Goal: Check status: Check status

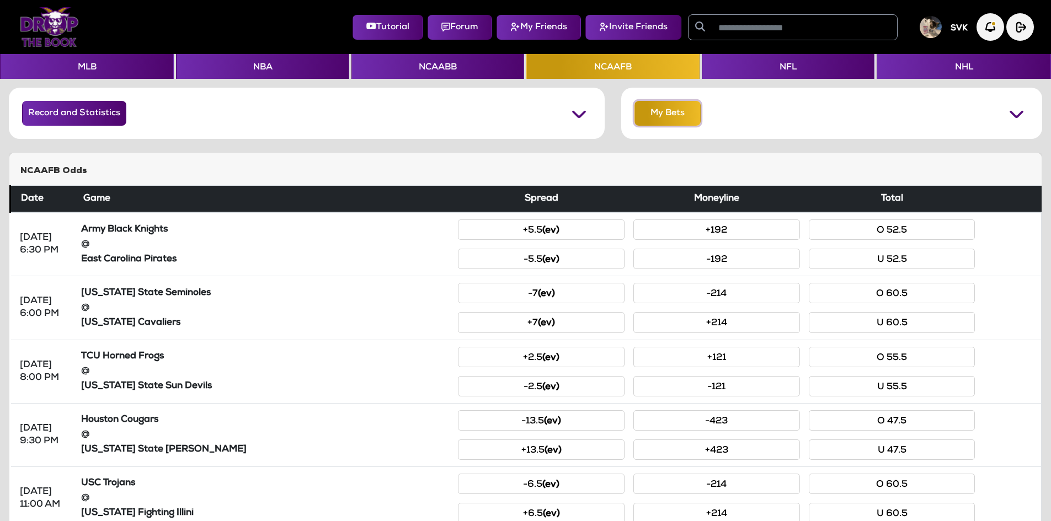
click at [665, 105] on button "My Bets" at bounding box center [667, 113] width 66 height 25
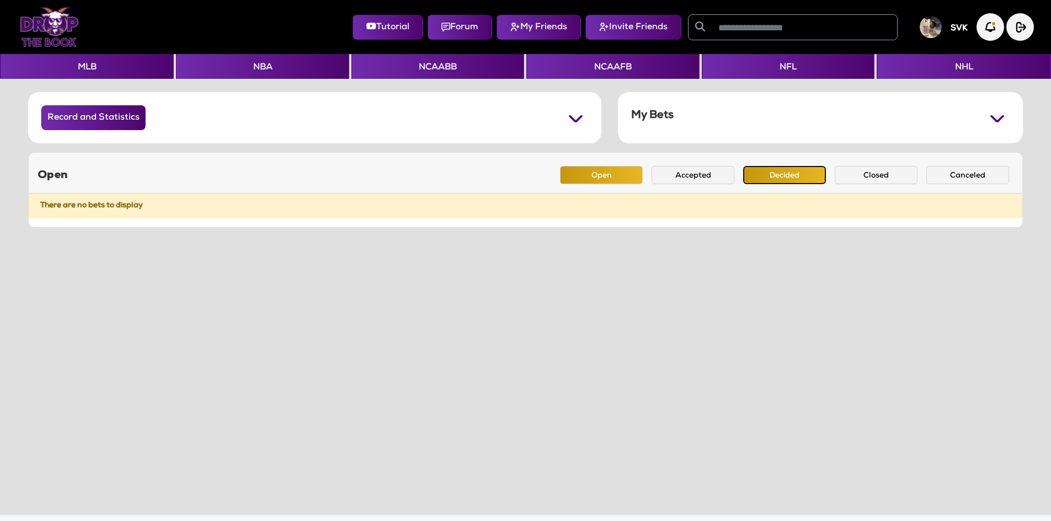
click at [757, 175] on button "Decided" at bounding box center [784, 175] width 83 height 18
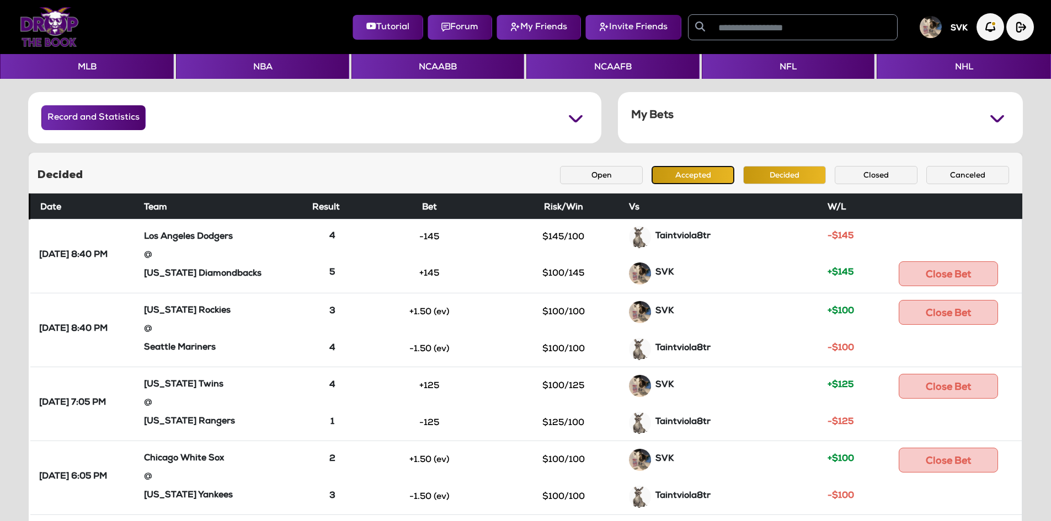
click at [716, 177] on button "Accepted" at bounding box center [693, 175] width 83 height 18
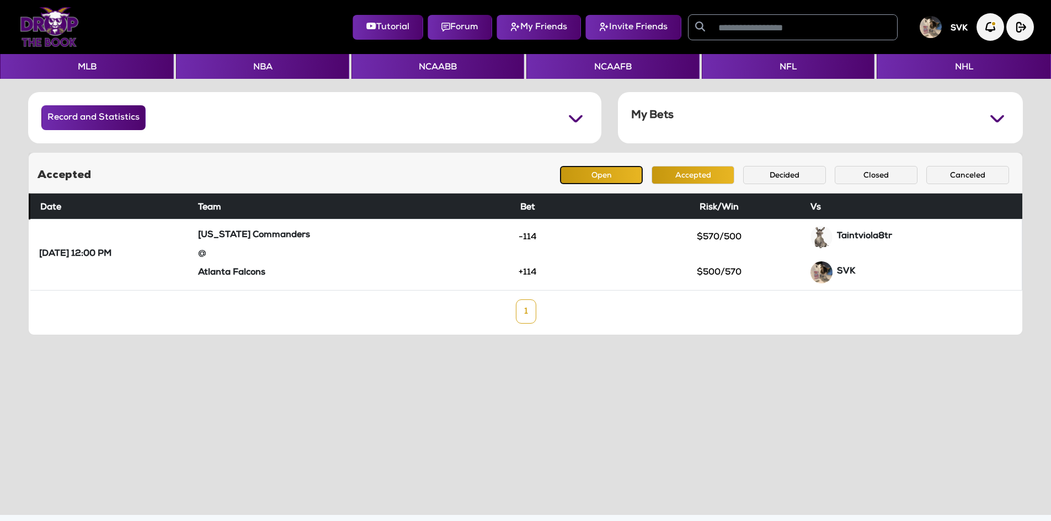
click at [594, 177] on button "Open" at bounding box center [601, 175] width 83 height 18
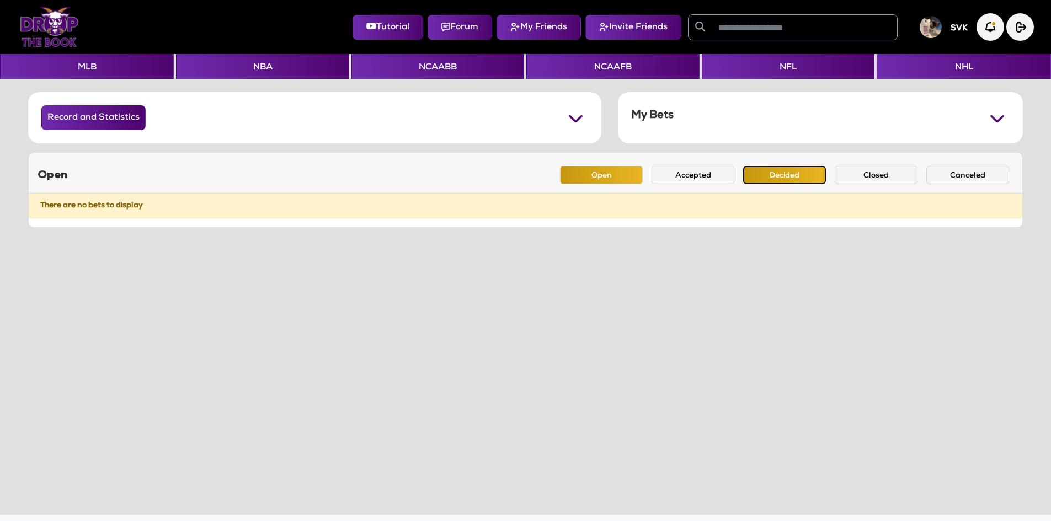
click at [770, 173] on button "Decided" at bounding box center [784, 175] width 83 height 18
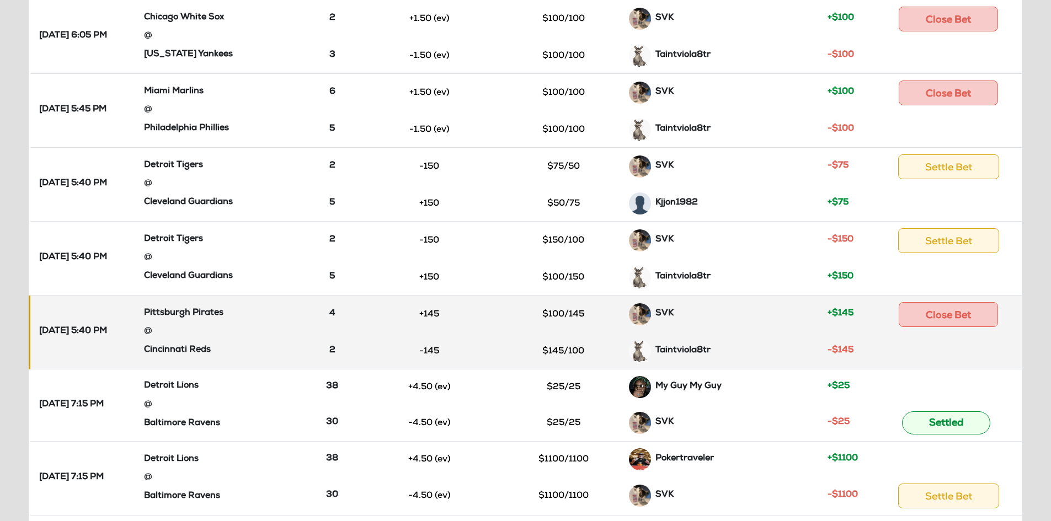
scroll to position [497, 0]
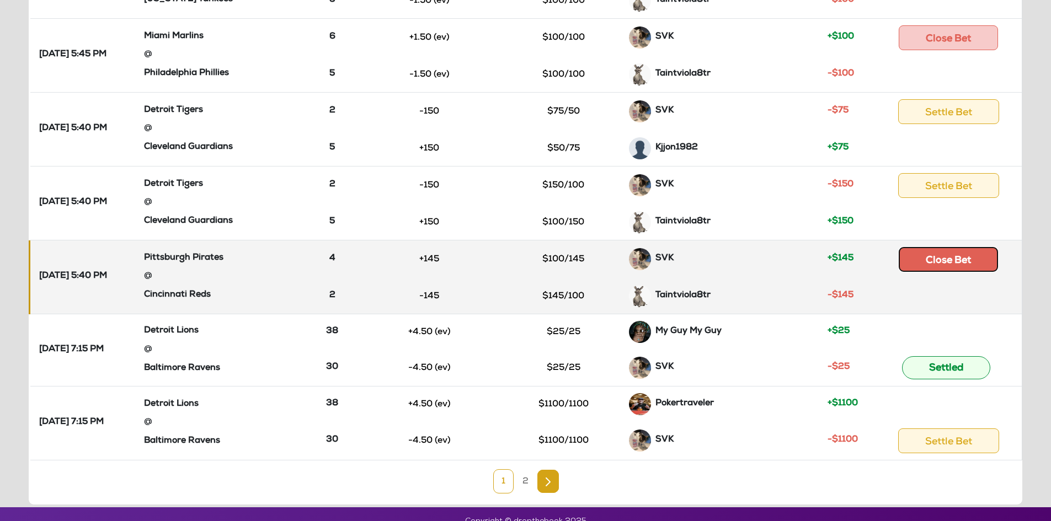
click at [959, 266] on button "Close Bet" at bounding box center [948, 259] width 99 height 25
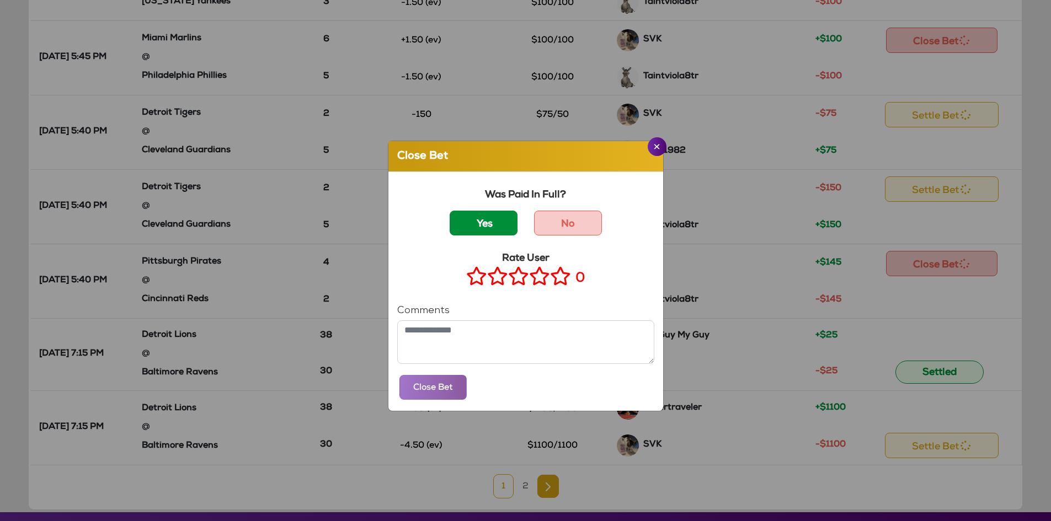
click at [497, 224] on label "Yes" at bounding box center [484, 223] width 68 height 25
click at [555, 281] on icon at bounding box center [560, 276] width 21 height 14
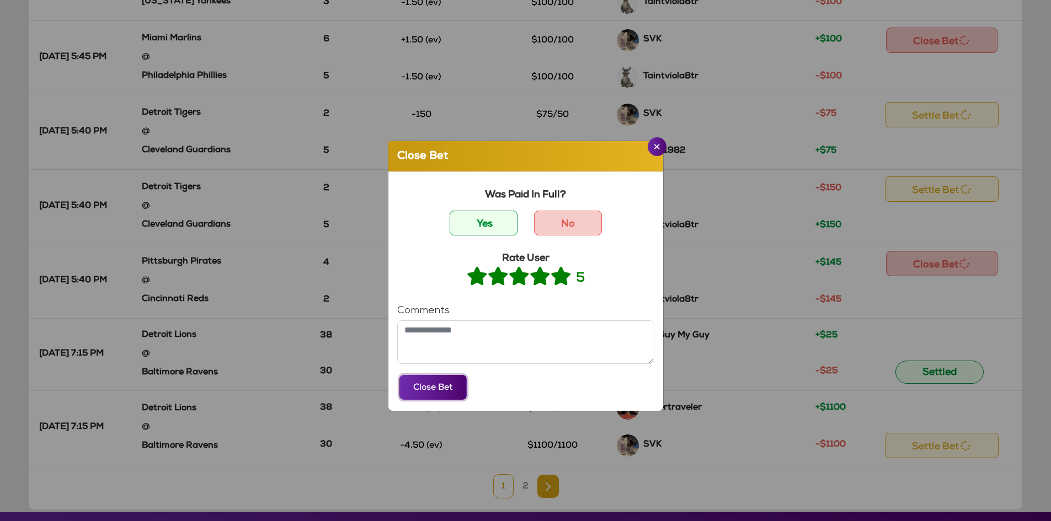
click at [429, 393] on button "Close Bet" at bounding box center [432, 387] width 67 height 25
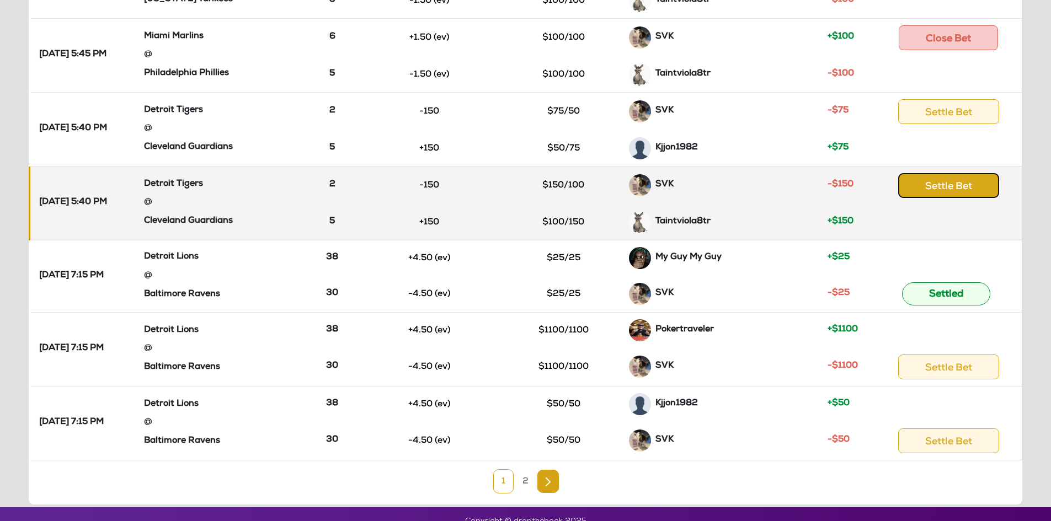
click at [937, 189] on button "Settle Bet" at bounding box center [948, 185] width 101 height 25
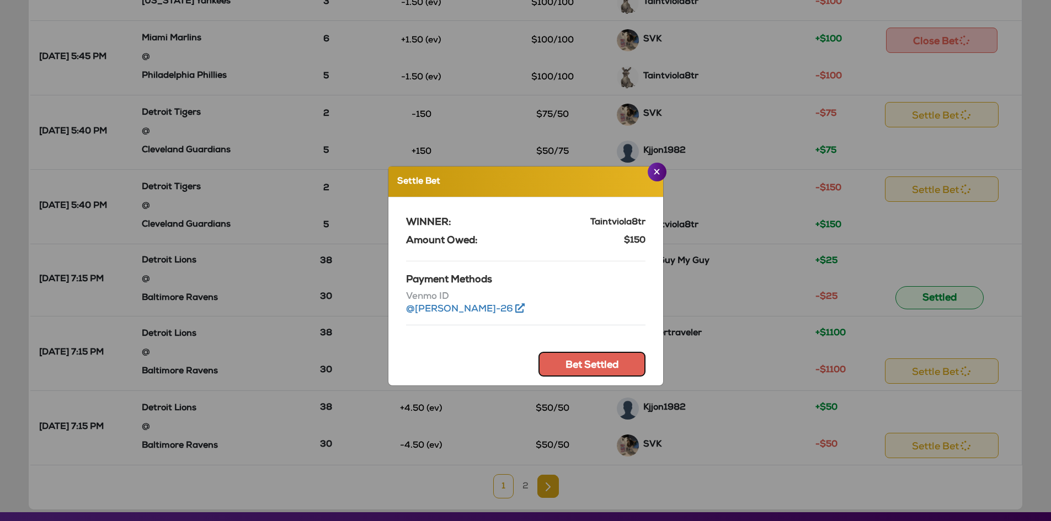
click at [576, 361] on button "Bet Settled" at bounding box center [591, 364] width 107 height 25
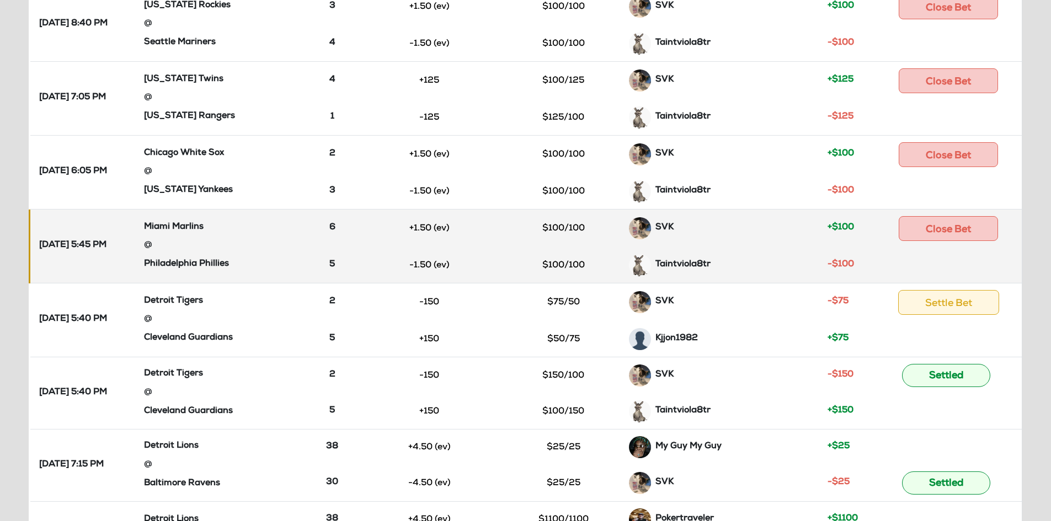
scroll to position [289, 0]
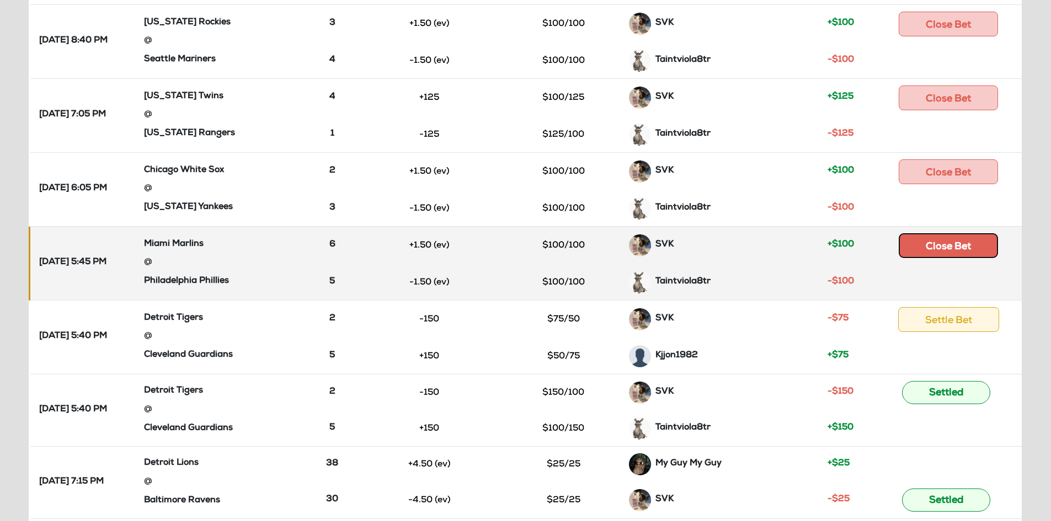
click at [943, 247] on button "Close Bet" at bounding box center [948, 245] width 99 height 25
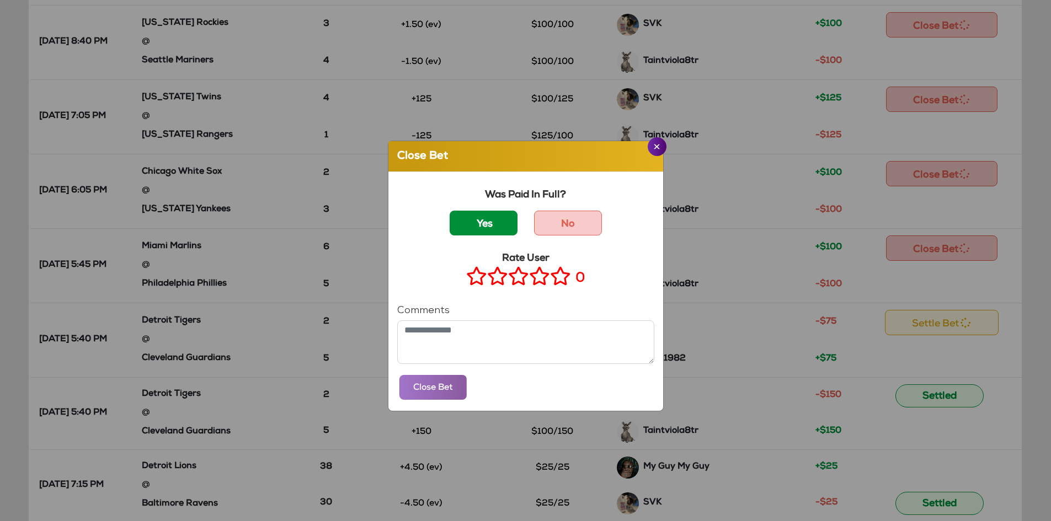
click at [482, 227] on label "Yes" at bounding box center [484, 223] width 68 height 25
click at [558, 281] on icon at bounding box center [560, 276] width 21 height 14
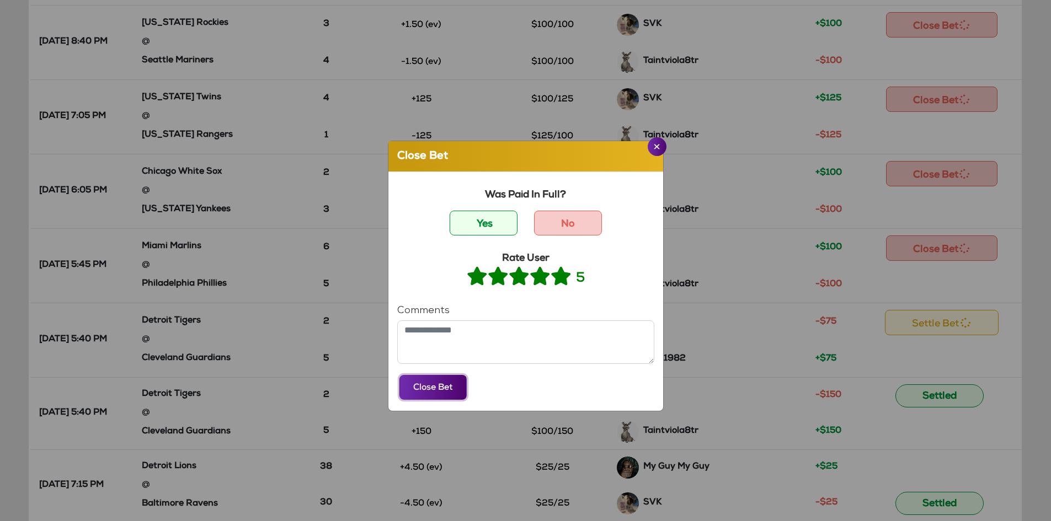
click at [449, 387] on button "Close Bet" at bounding box center [432, 387] width 67 height 25
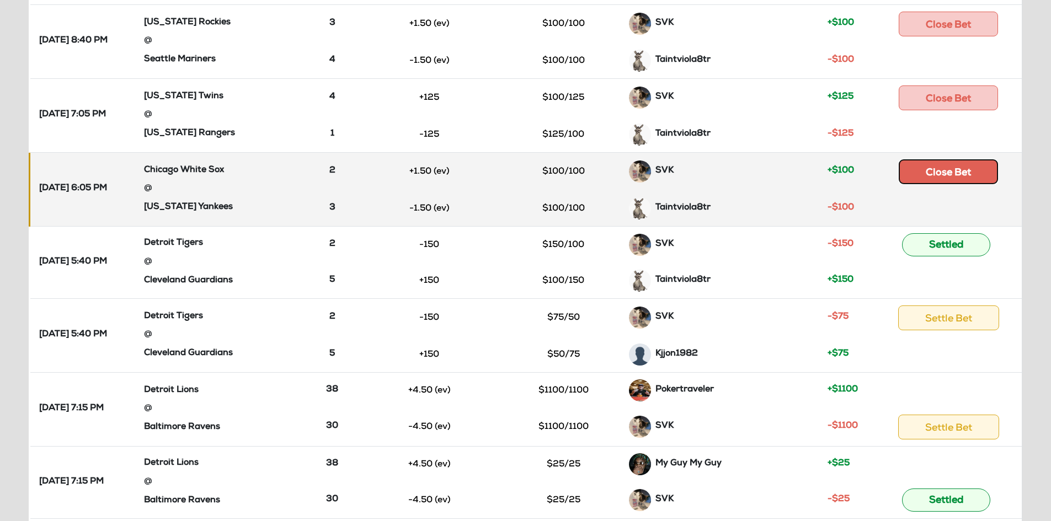
click at [925, 170] on button "Close Bet" at bounding box center [948, 171] width 99 height 25
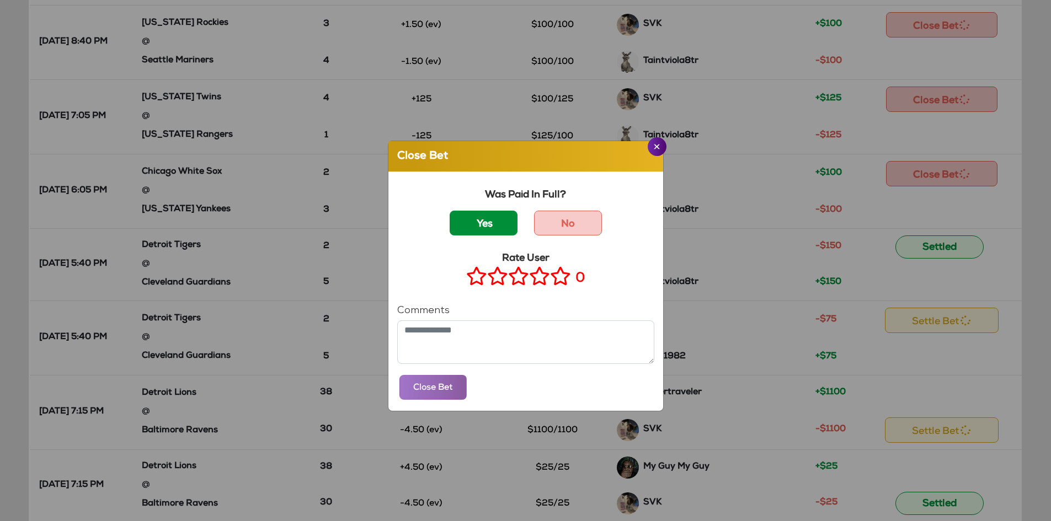
click at [489, 221] on label "Yes" at bounding box center [484, 223] width 68 height 25
click at [552, 270] on icon at bounding box center [560, 276] width 21 height 14
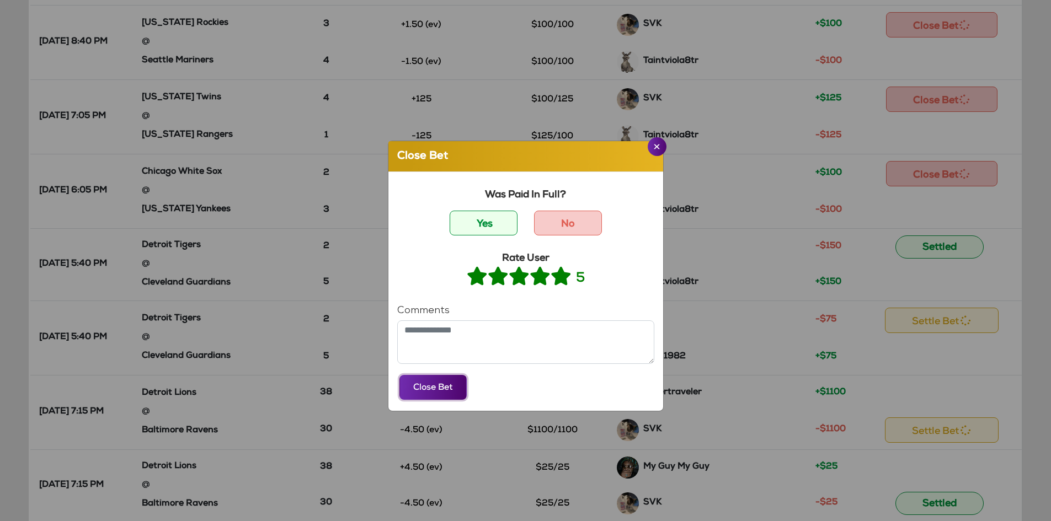
click at [444, 376] on button "Close Bet" at bounding box center [432, 387] width 67 height 25
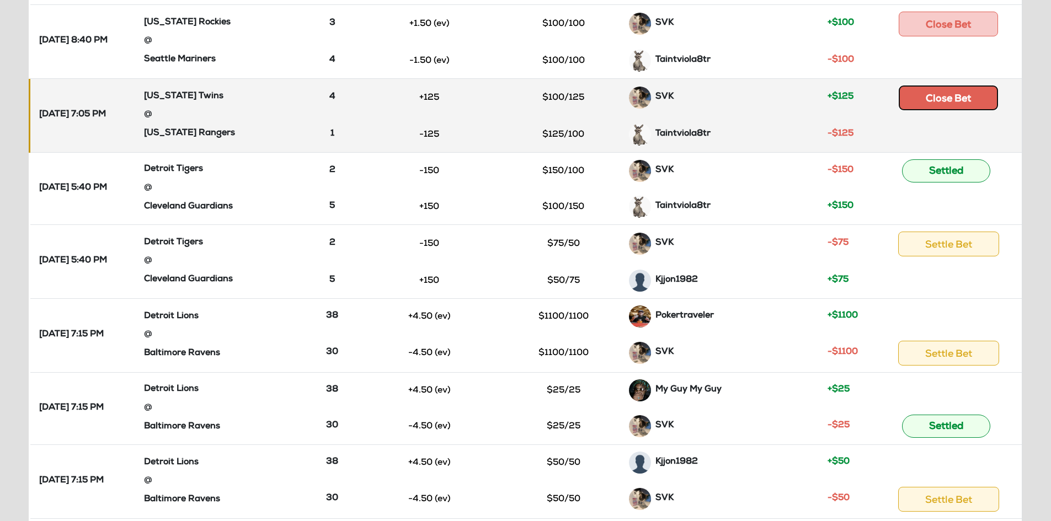
click at [931, 103] on button "Close Bet" at bounding box center [948, 98] width 99 height 25
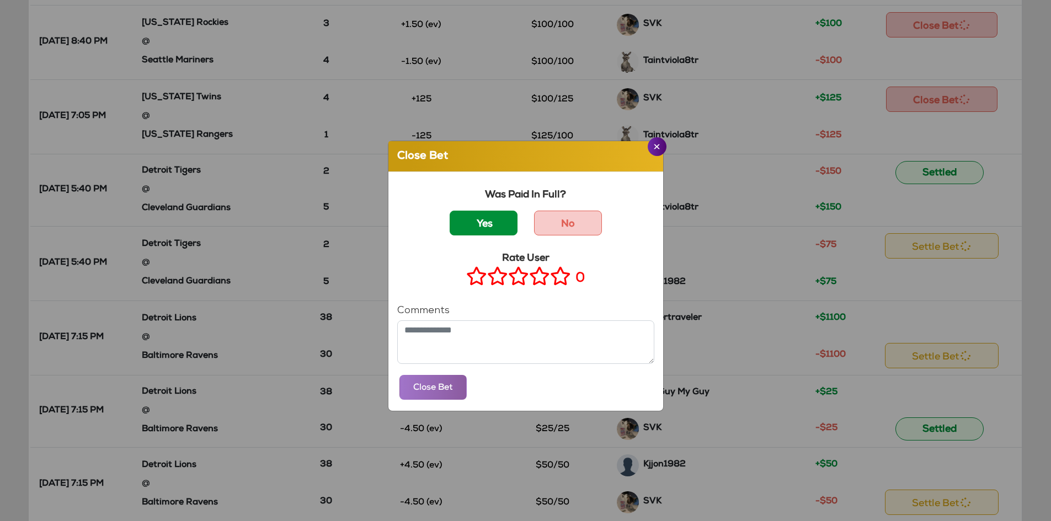
click at [469, 231] on label "Yes" at bounding box center [484, 223] width 68 height 25
click at [561, 283] on icon at bounding box center [560, 276] width 21 height 14
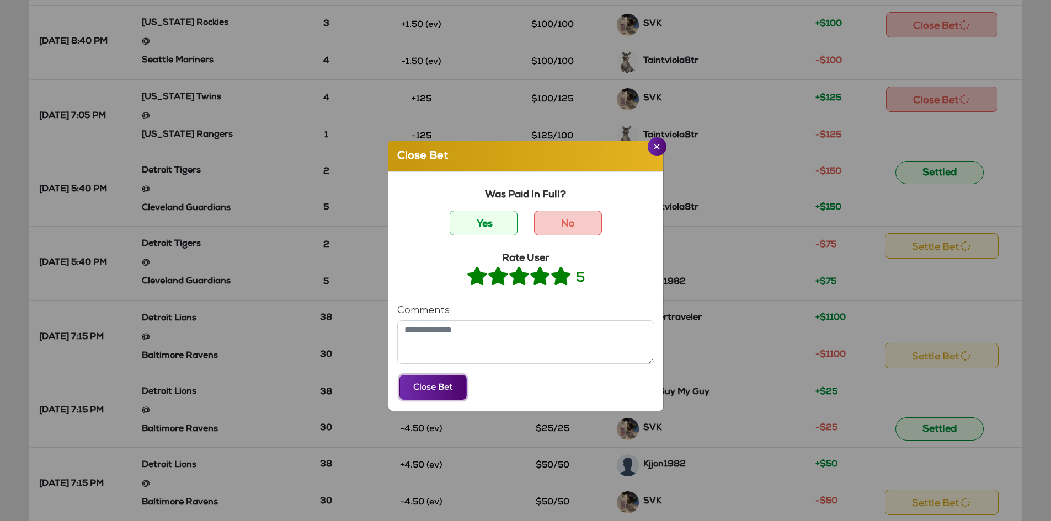
click at [444, 392] on button "Close Bet" at bounding box center [432, 387] width 67 height 25
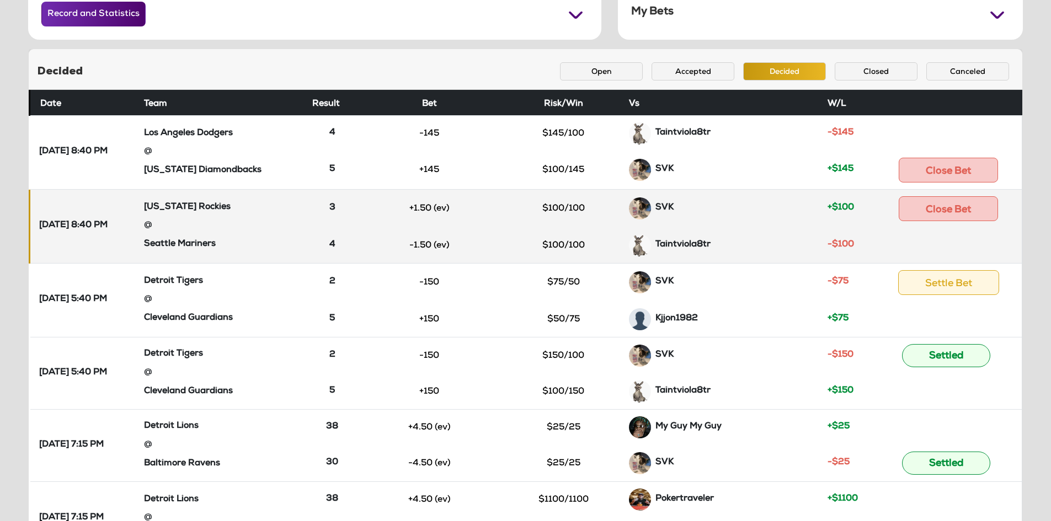
scroll to position [68, 0]
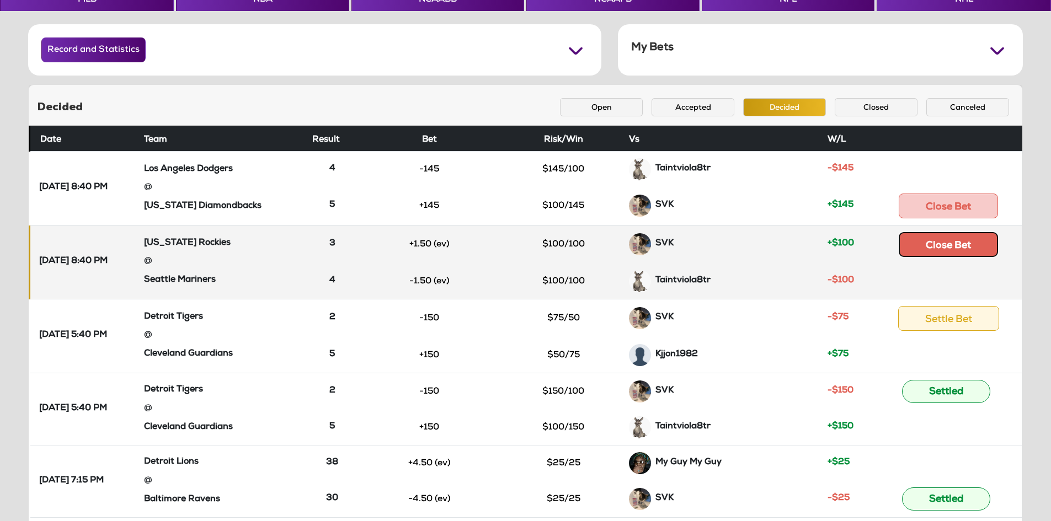
click at [933, 245] on button "Close Bet" at bounding box center [948, 244] width 99 height 25
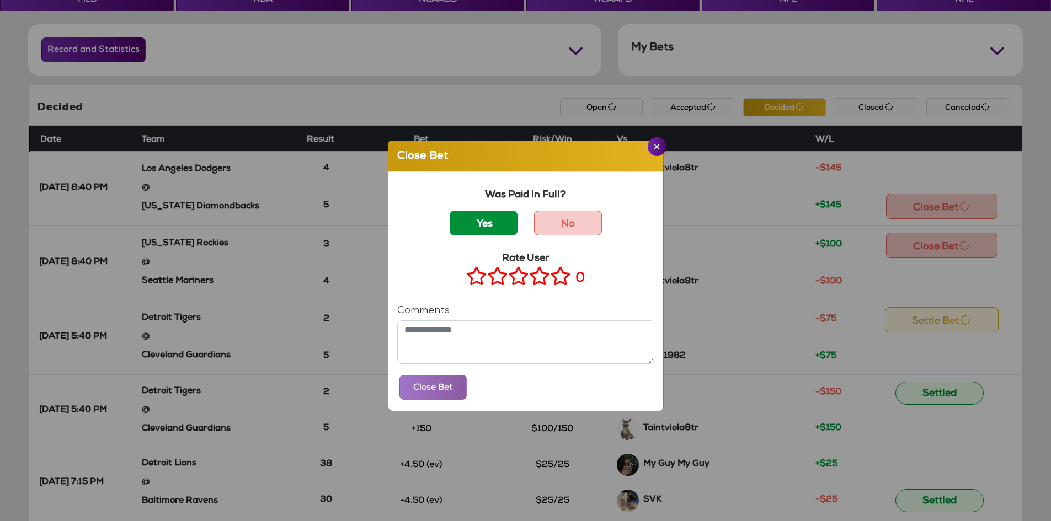
click at [465, 226] on label "Yes" at bounding box center [484, 223] width 68 height 25
click at [562, 278] on icon at bounding box center [560, 276] width 21 height 14
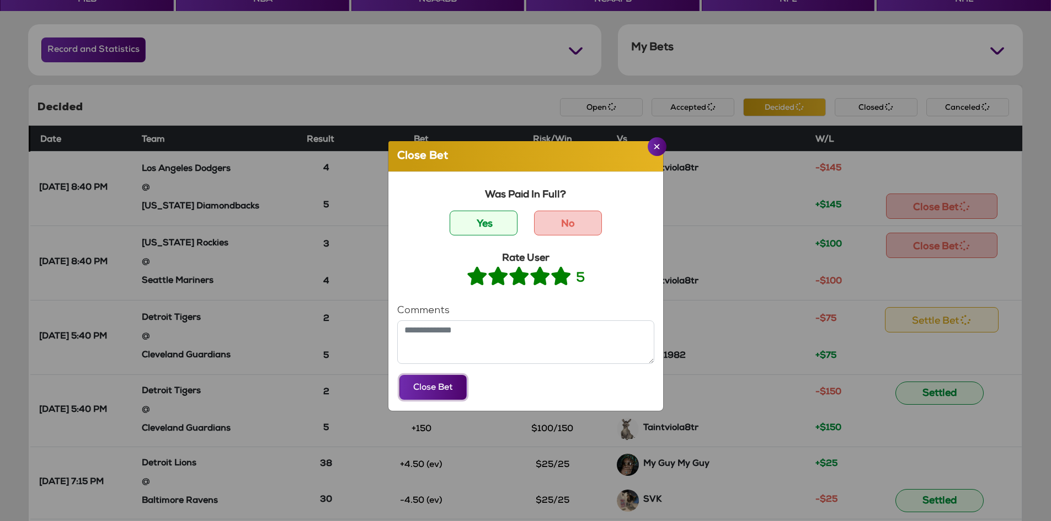
click at [451, 382] on button "Close Bet" at bounding box center [432, 387] width 67 height 25
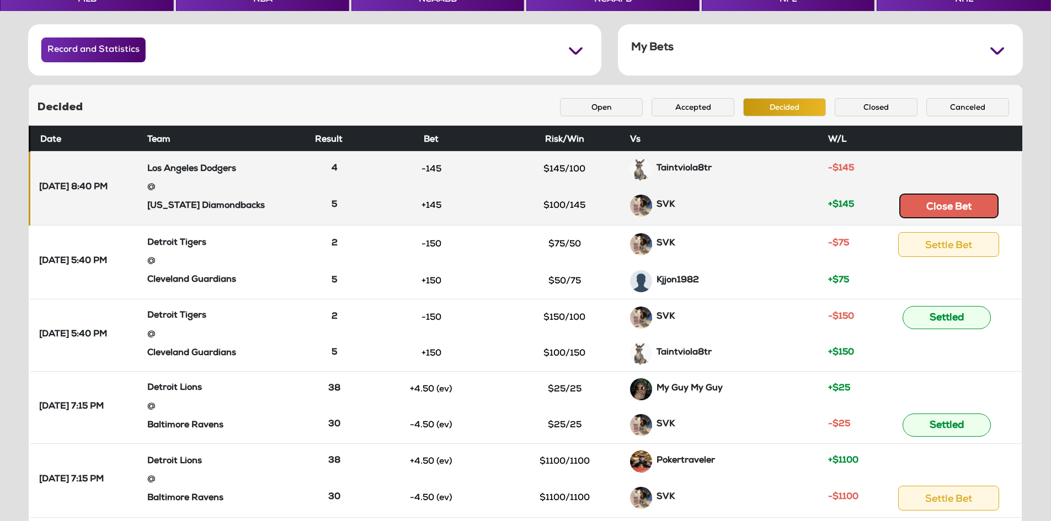
click at [944, 205] on button "Close Bet" at bounding box center [948, 206] width 99 height 25
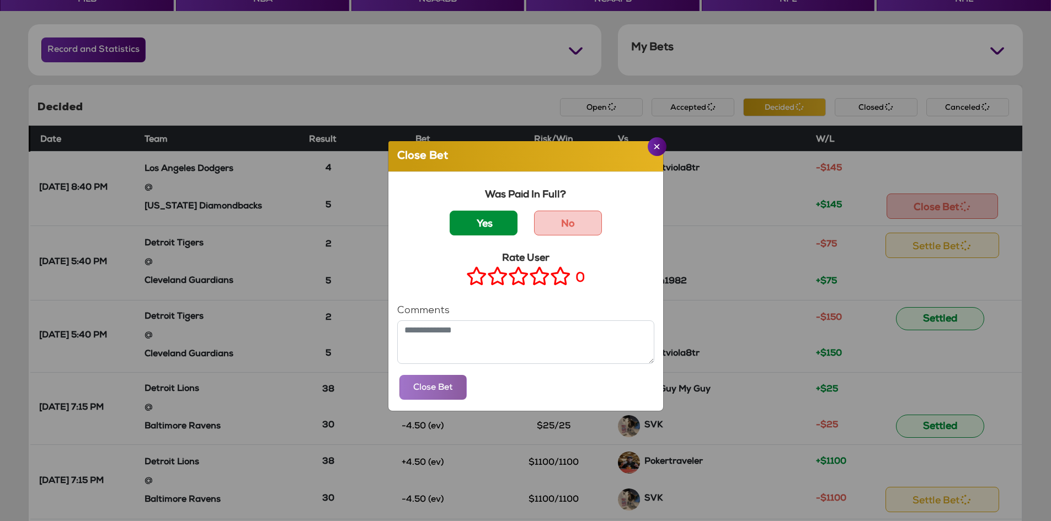
click at [485, 225] on label "Yes" at bounding box center [484, 223] width 68 height 25
click at [551, 276] on icon at bounding box center [560, 276] width 21 height 14
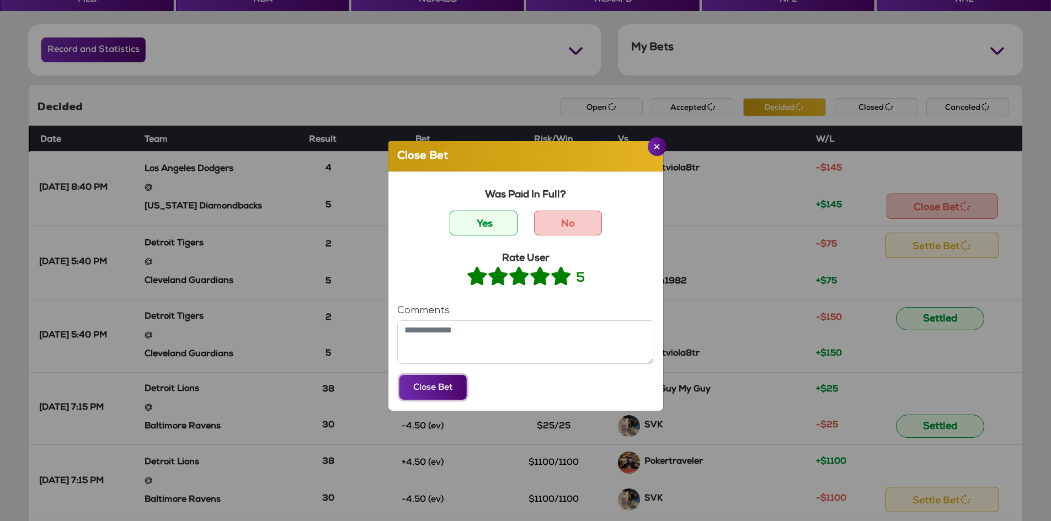
click at [450, 386] on button "Close Bet" at bounding box center [432, 387] width 67 height 25
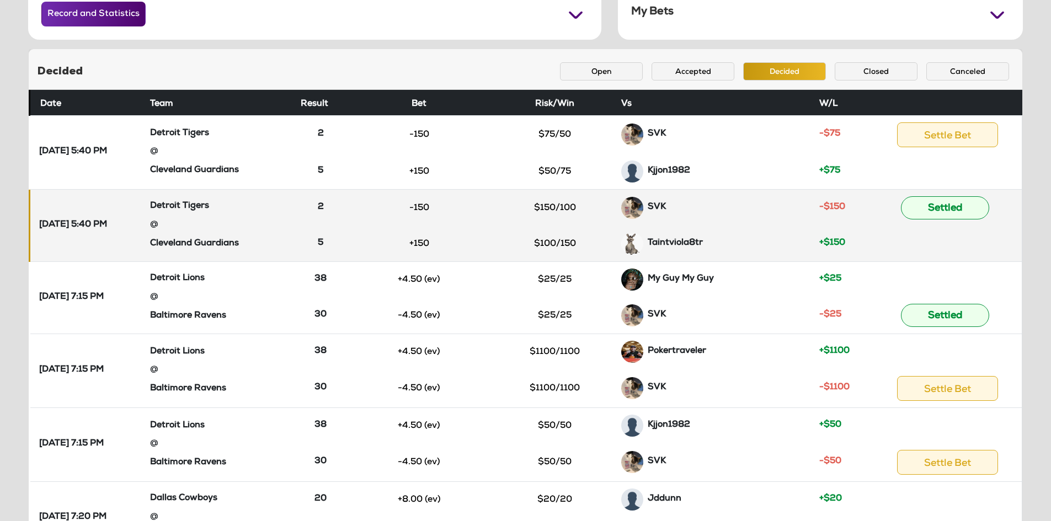
scroll to position [123, 0]
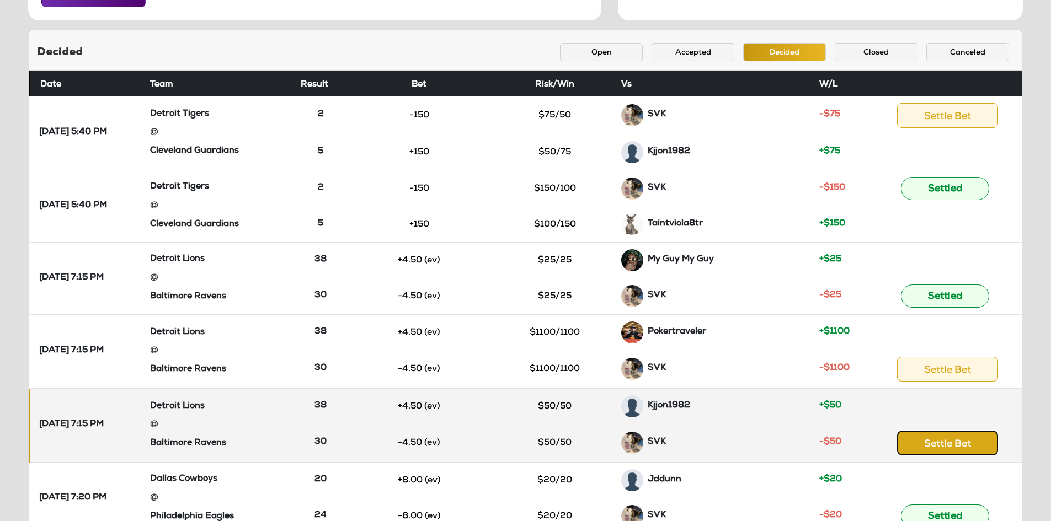
click at [943, 449] on button "Settle Bet" at bounding box center [947, 443] width 101 height 25
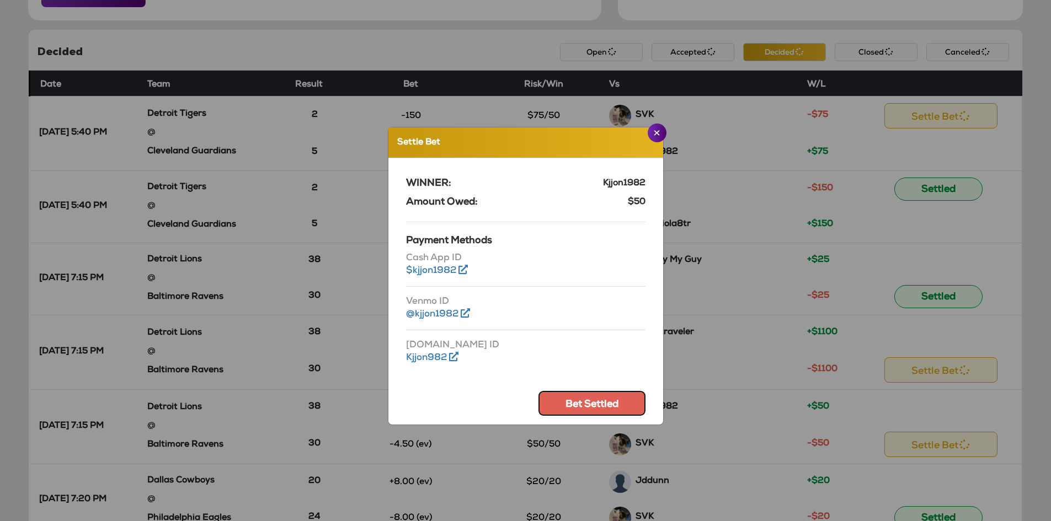
click at [601, 405] on button "Bet Settled" at bounding box center [591, 403] width 107 height 25
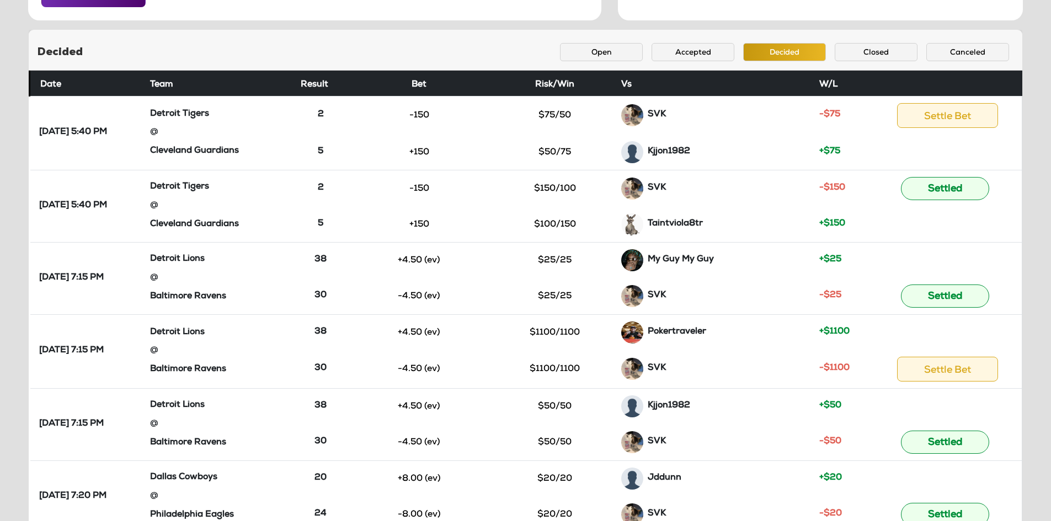
click at [867, 62] on div "Decided Open Accepted Decided Closed Canceled" at bounding box center [526, 50] width 994 height 41
click at [866, 58] on button "Closed" at bounding box center [876, 52] width 83 height 18
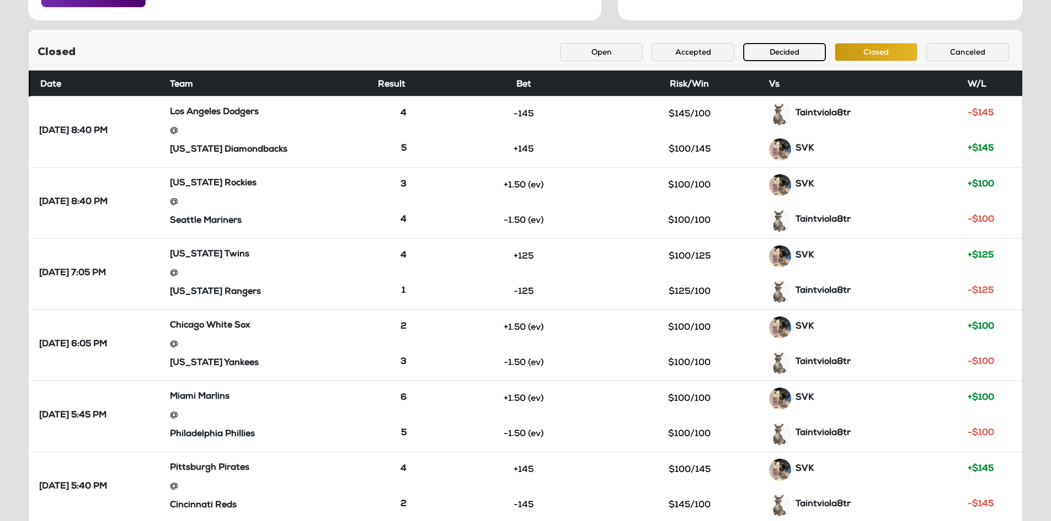
click at [808, 57] on button "Decided" at bounding box center [784, 52] width 83 height 18
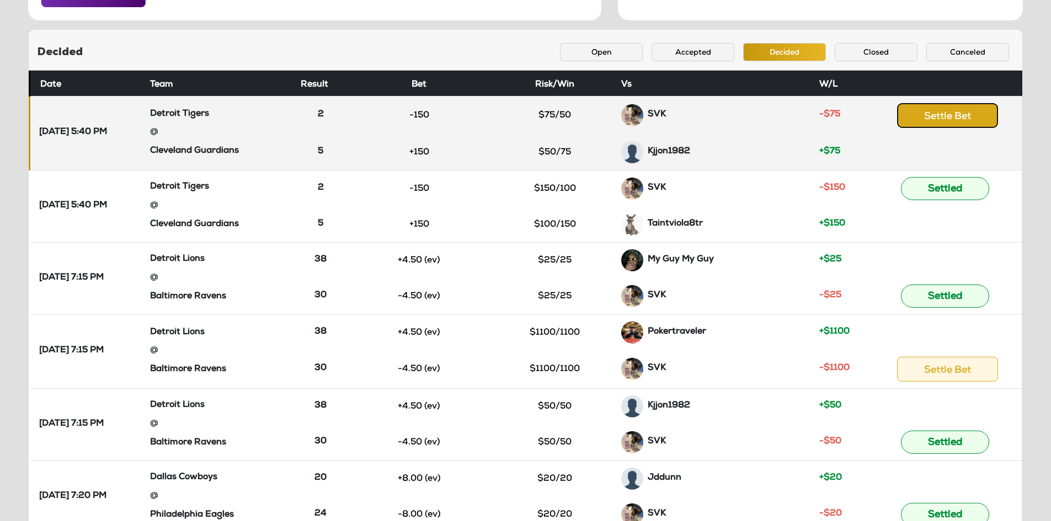
click at [939, 122] on button "Settle Bet" at bounding box center [947, 115] width 101 height 25
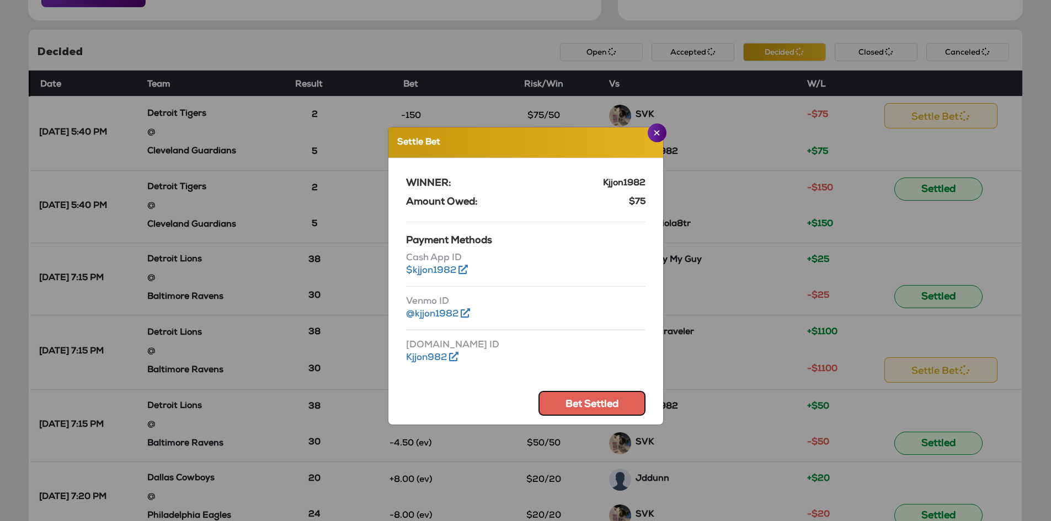
click at [562, 407] on button "Bet Settled" at bounding box center [591, 403] width 107 height 25
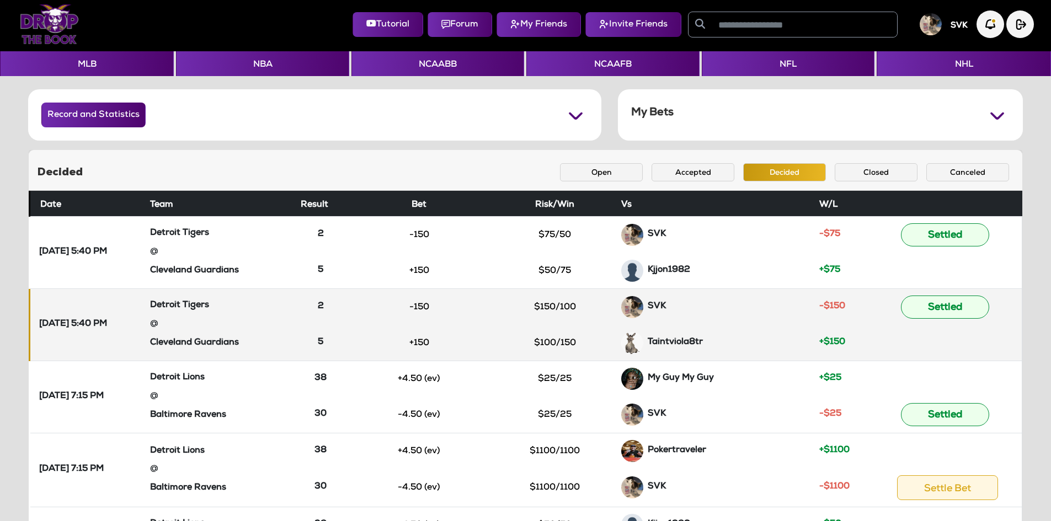
scroll to position [0, 0]
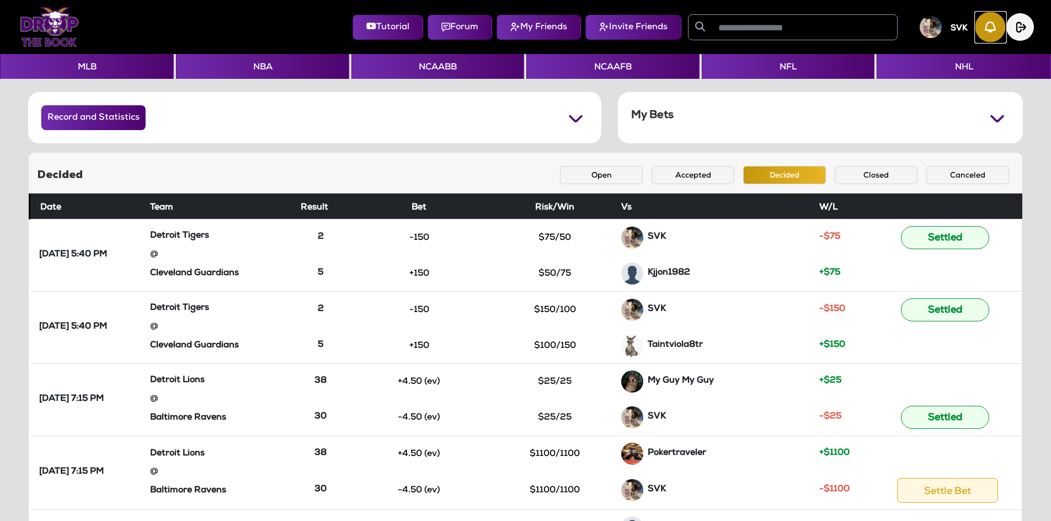
click at [994, 34] on img "button" at bounding box center [990, 27] width 30 height 30
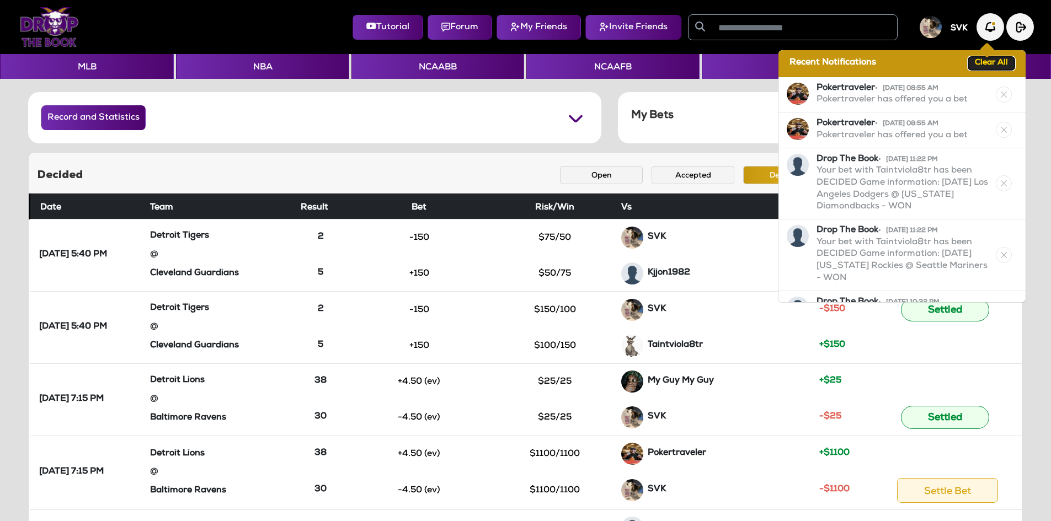
click at [1001, 64] on button "Clear All" at bounding box center [991, 63] width 46 height 13
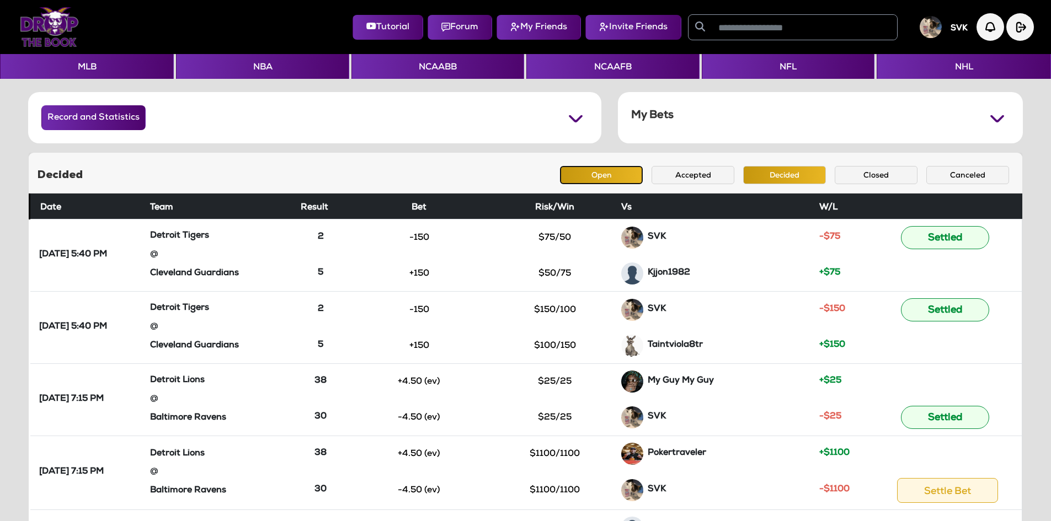
click at [605, 184] on button "Open" at bounding box center [601, 175] width 83 height 18
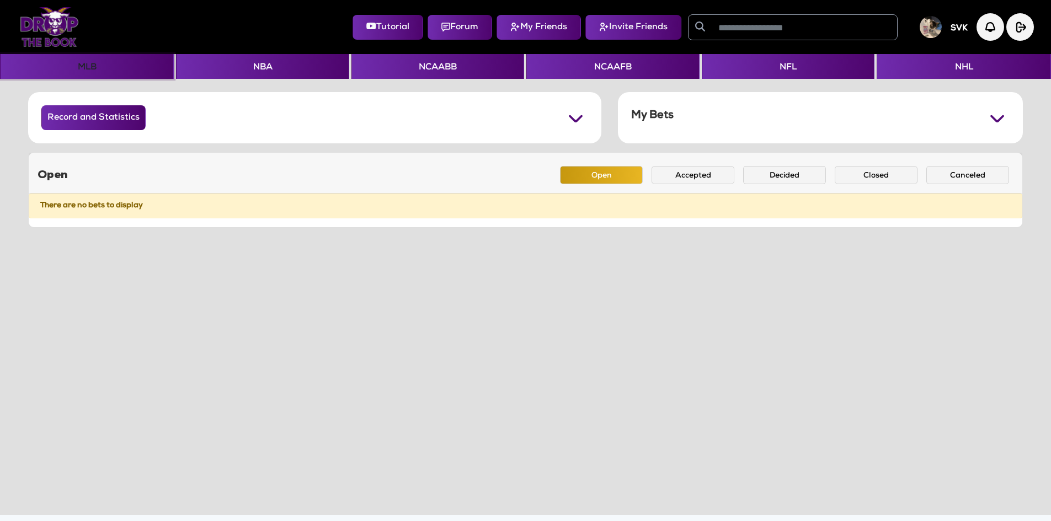
click at [90, 64] on button "MLB" at bounding box center [87, 66] width 174 height 25
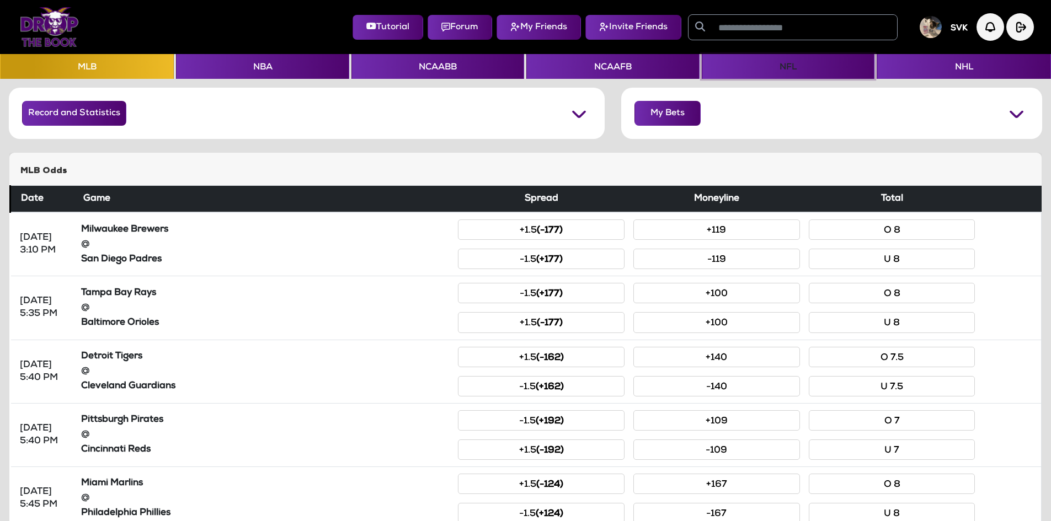
click at [753, 63] on button "NFL" at bounding box center [788, 66] width 173 height 25
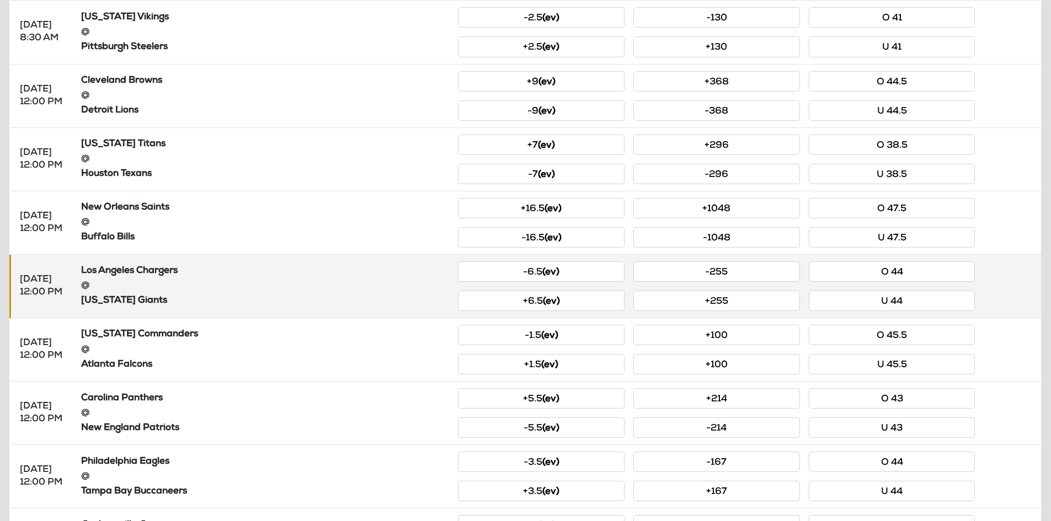
scroll to position [331, 0]
